Goal: Task Accomplishment & Management: Use online tool/utility

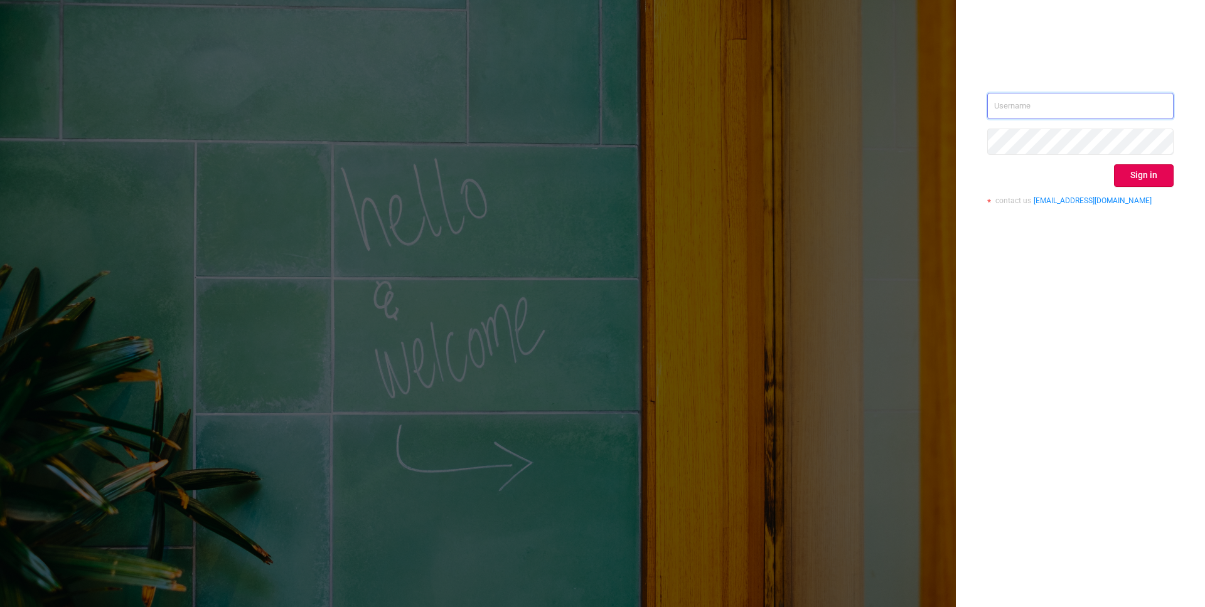
click at [1044, 102] on input "text" at bounding box center [1080, 106] width 186 height 26
type input "[EMAIL_ADDRESS][DOMAIN_NAME]"
click at [1125, 176] on button "Sign in" at bounding box center [1144, 175] width 60 height 23
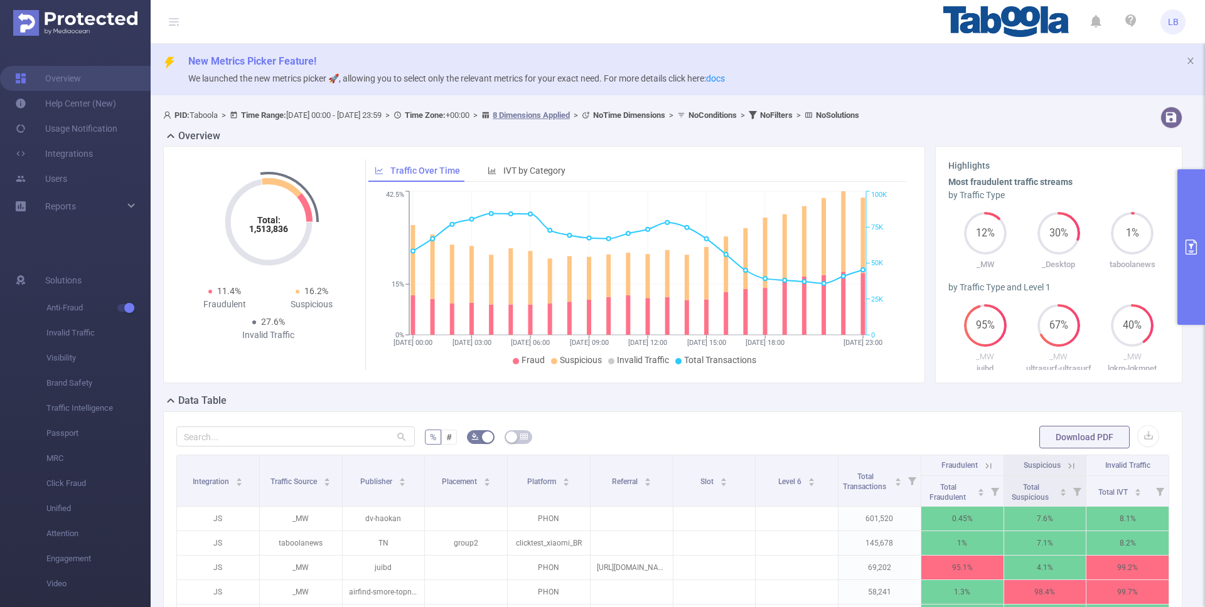
click at [1187, 248] on icon "primary" at bounding box center [1191, 247] width 15 height 15
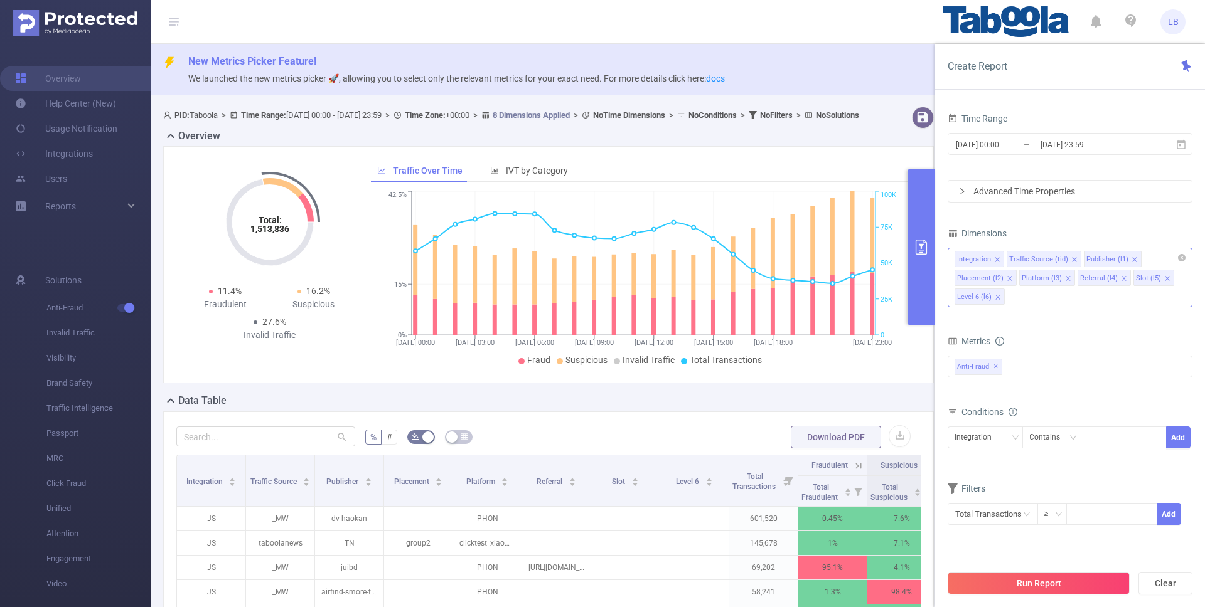
click at [1008, 277] on icon "icon: close" at bounding box center [1009, 278] width 4 height 4
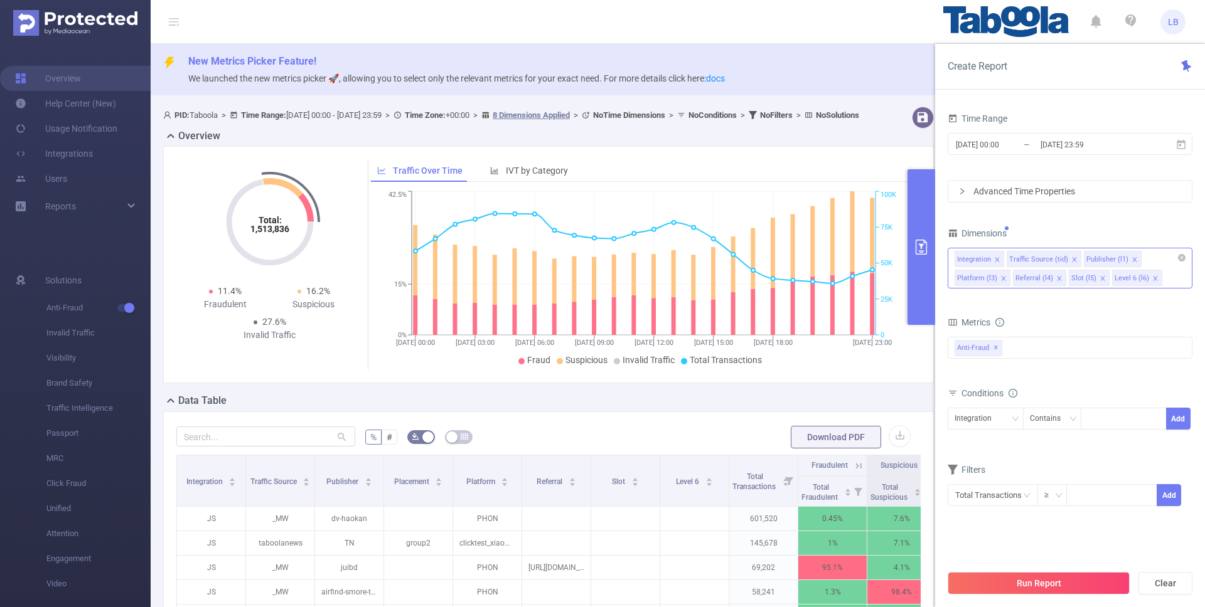
click at [1000, 277] on icon "icon: close" at bounding box center [1003, 278] width 6 height 6
click at [1073, 259] on icon "icon: close" at bounding box center [1074, 260] width 6 height 6
click at [1110, 257] on icon "icon: close" at bounding box center [1113, 260] width 6 height 6
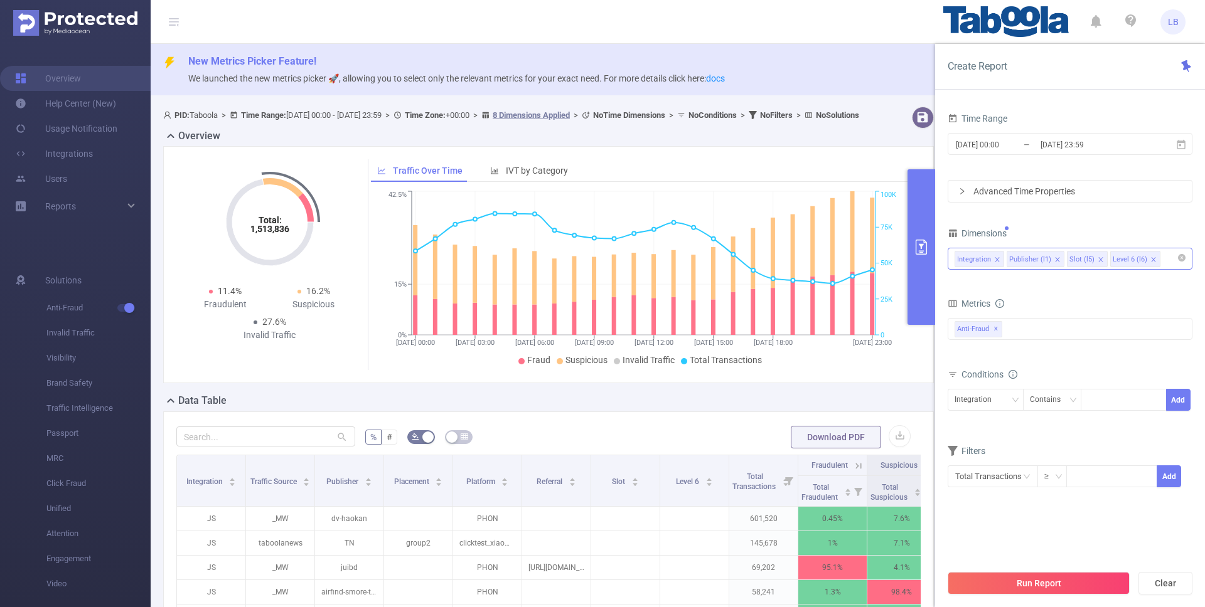
click at [1099, 257] on icon "icon: close" at bounding box center [1101, 260] width 6 height 6
click at [1032, 327] on div "Anti-Fraud ✕" at bounding box center [1070, 329] width 245 height 22
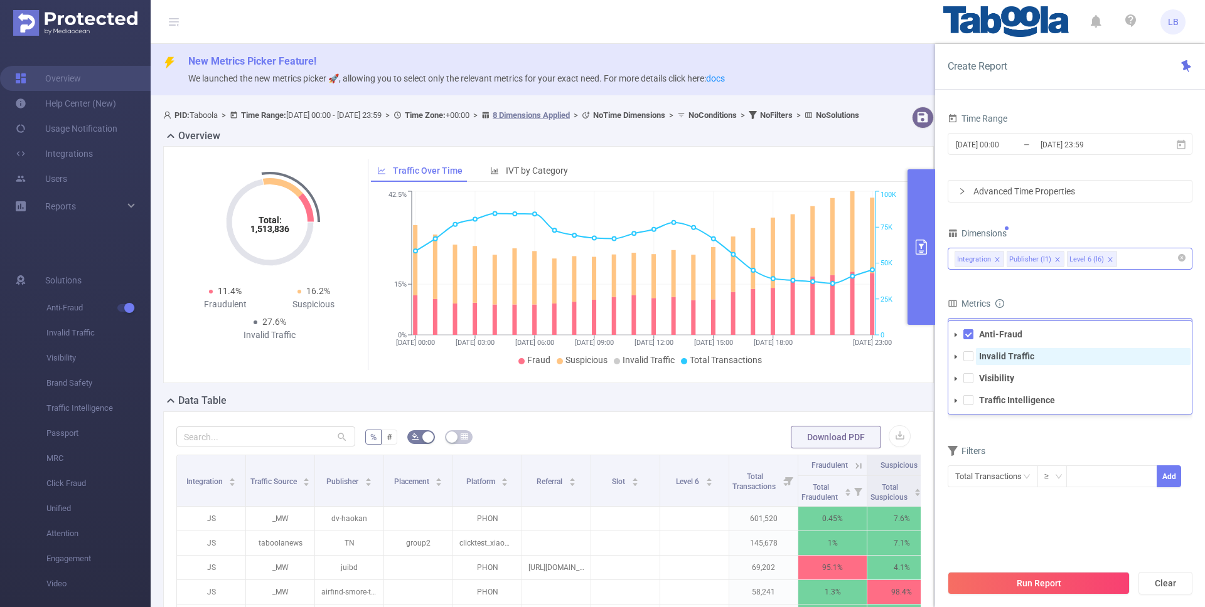
click at [1017, 360] on strong "Invalid Traffic" at bounding box center [1006, 356] width 55 height 10
click at [1007, 396] on strong "Traffic Intelligence" at bounding box center [1017, 400] width 76 height 10
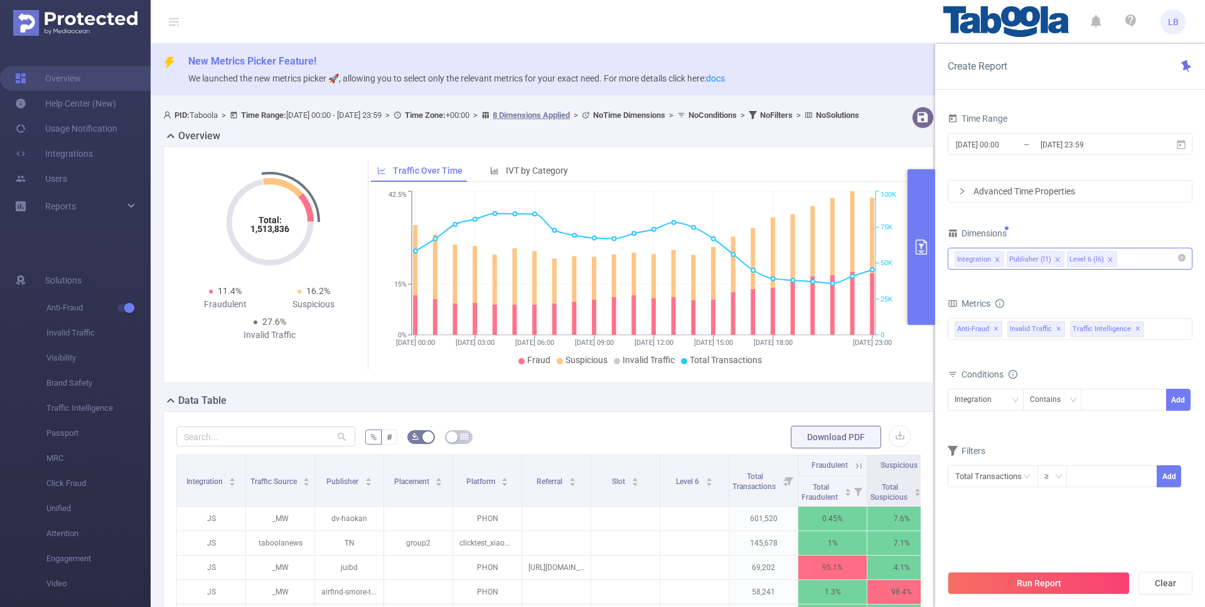
click at [1046, 312] on div "Metrics" at bounding box center [1070, 305] width 245 height 21
click at [1003, 414] on div "Integration Contains Add" at bounding box center [1070, 403] width 245 height 28
click at [992, 404] on div "Integration" at bounding box center [978, 400] width 46 height 21
click at [1009, 446] on li "Publisher (l1)" at bounding box center [986, 446] width 76 height 20
click at [1105, 415] on div "Publisher (l1) Contains Add" at bounding box center [1070, 403] width 245 height 28
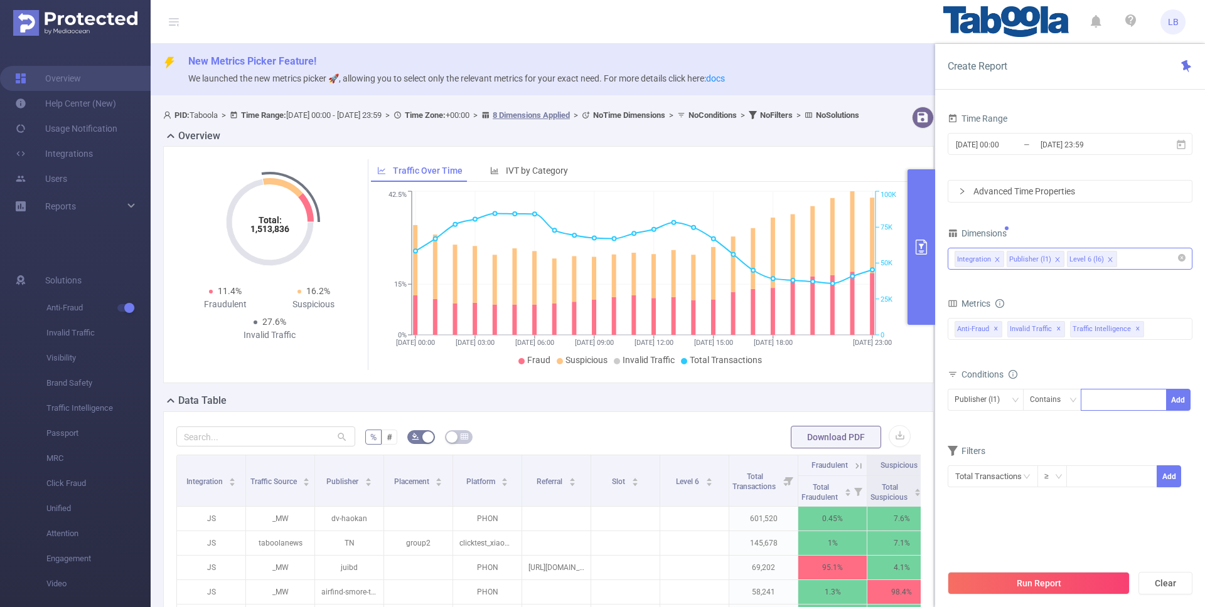
click at [1111, 405] on div at bounding box center [1124, 400] width 72 height 21
paste input "thefinancesg"
type input "thefinancesg"
click at [1174, 398] on button "Add" at bounding box center [1178, 400] width 24 height 22
click at [1012, 150] on input "[DATE] 00:00" at bounding box center [1006, 144] width 102 height 17
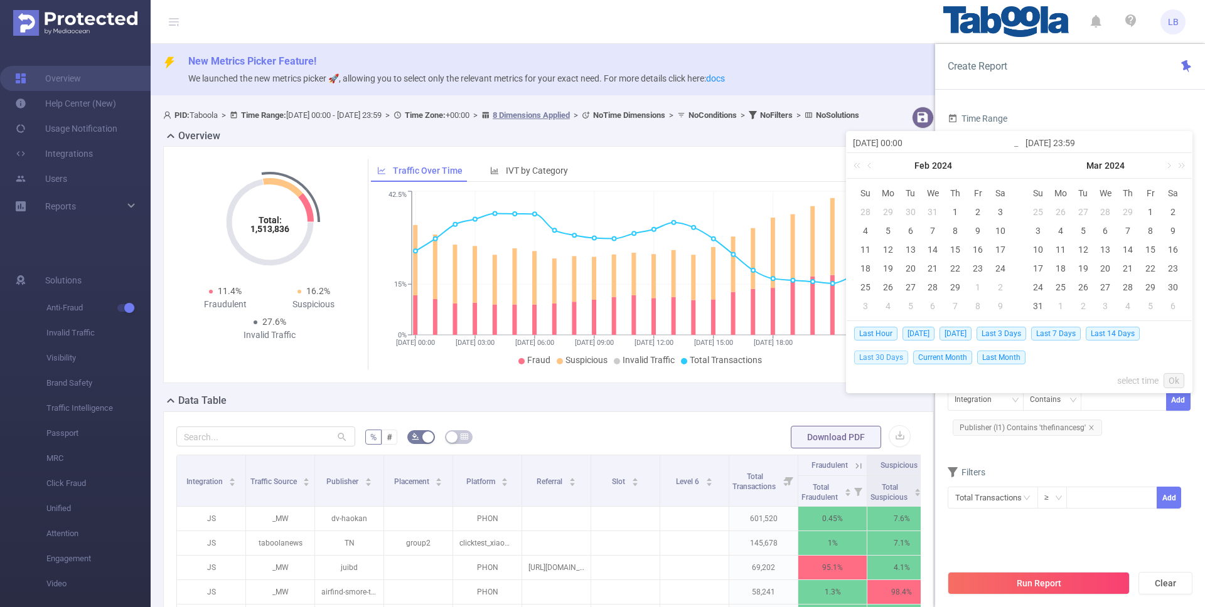
click at [884, 357] on span "Last 30 Days" at bounding box center [881, 358] width 54 height 14
type input "[DATE] 00:00"
type input "[DATE] 23:59"
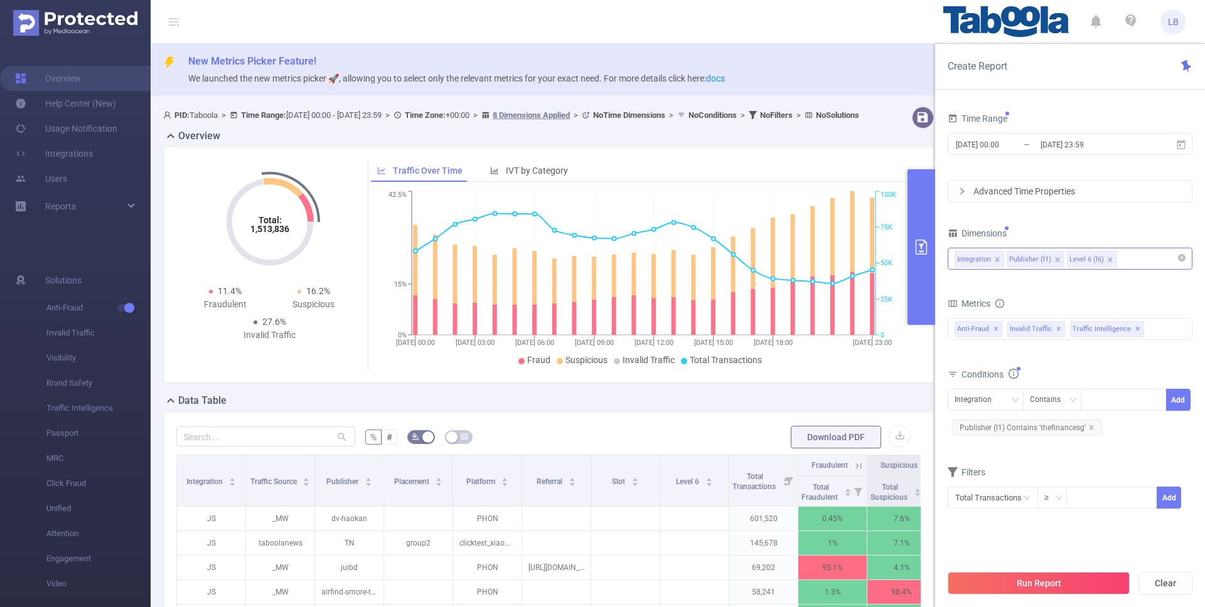
click at [1050, 595] on div "Run Report Clear" at bounding box center [1070, 584] width 270 height 48
click at [1055, 591] on button "Run Report" at bounding box center [1039, 583] width 182 height 23
